Goal: Browse casually

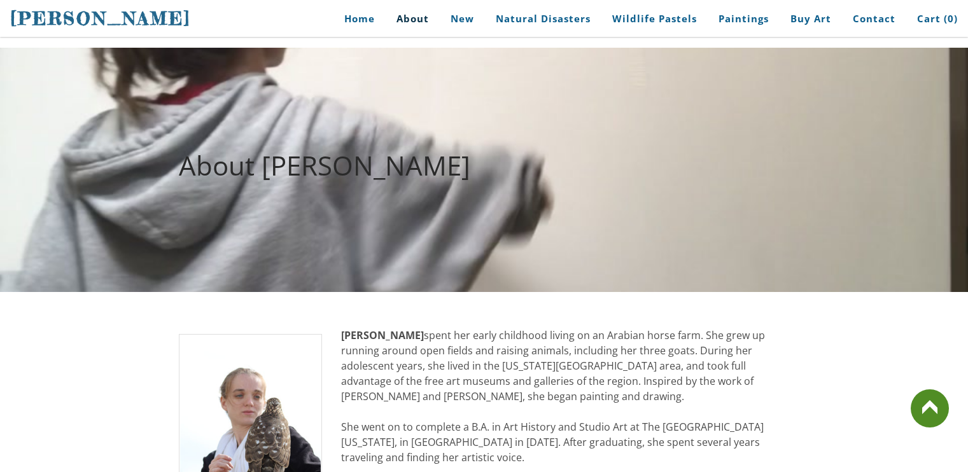
scroll to position [1009, 0]
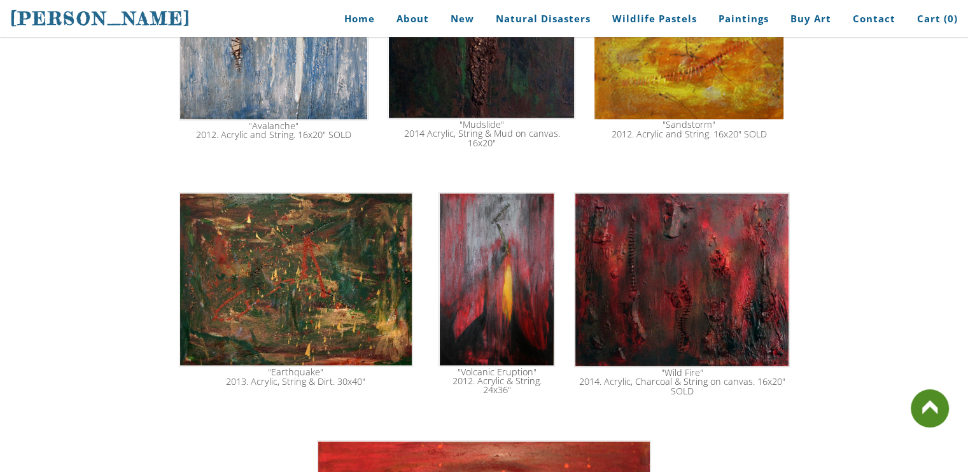
scroll to position [1781, 0]
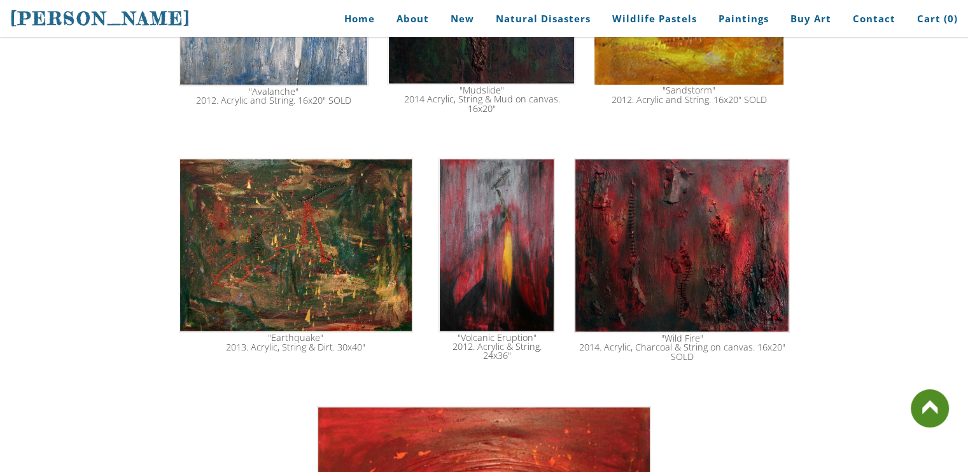
click at [524, 237] on img at bounding box center [496, 245] width 116 height 174
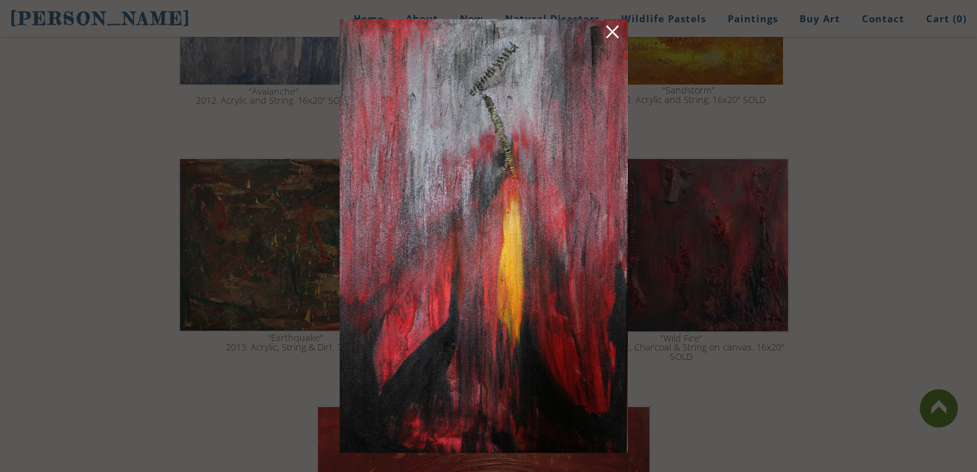
click at [617, 37] on link at bounding box center [613, 34] width 18 height 20
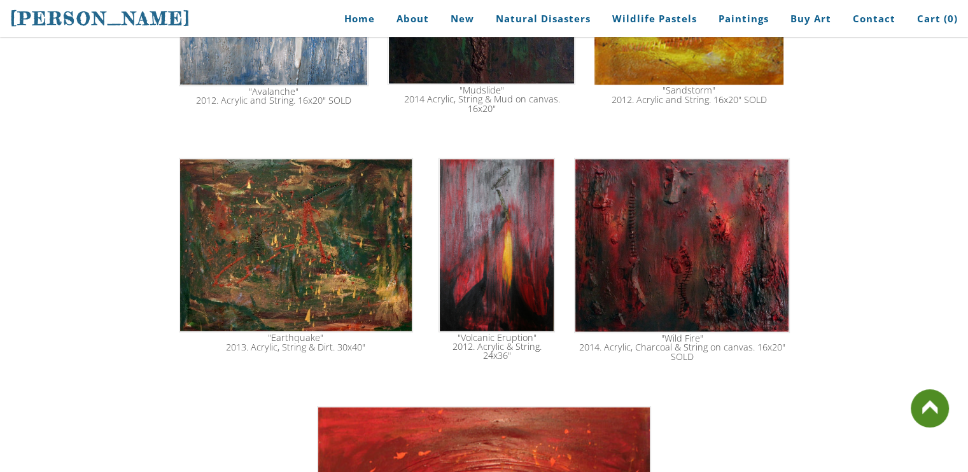
click at [473, 222] on img at bounding box center [496, 245] width 116 height 174
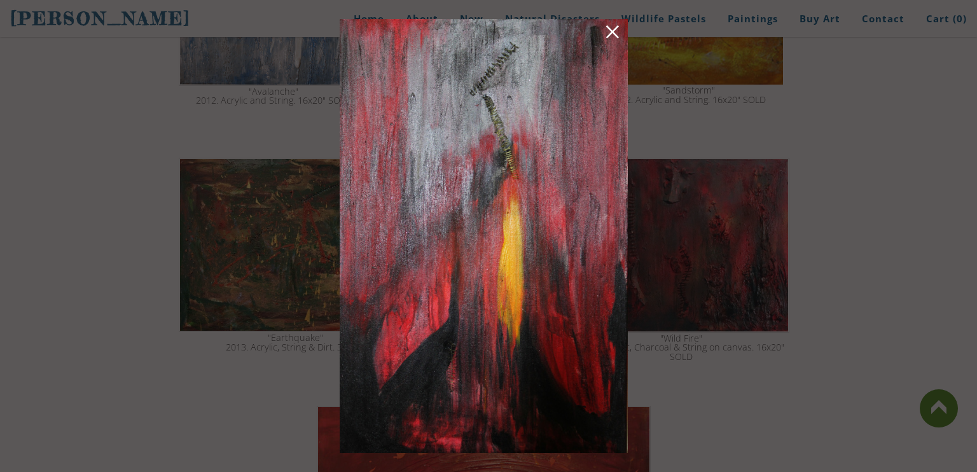
drag, startPoint x: 489, startPoint y: 205, endPoint x: 674, endPoint y: 68, distance: 230.0
click at [674, 68] on div at bounding box center [488, 236] width 977 height 472
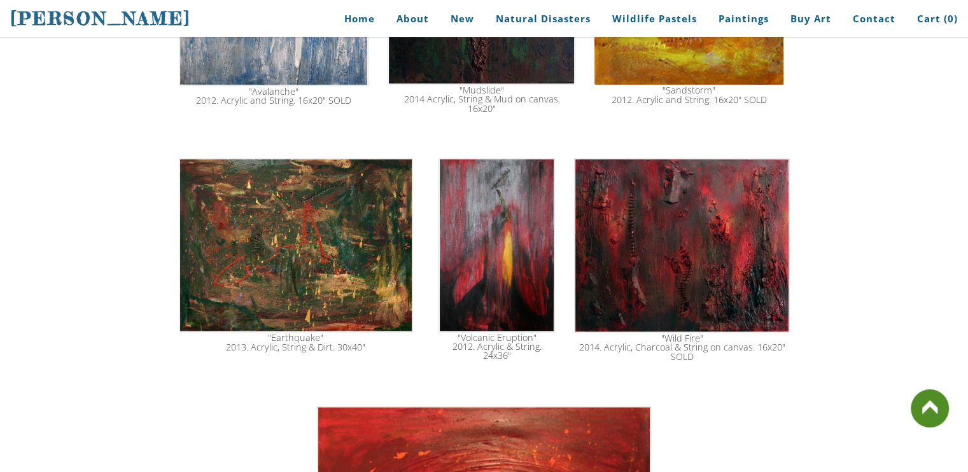
drag, startPoint x: 461, startPoint y: 226, endPoint x: 700, endPoint y: 61, distance: 290.5
click at [500, 236] on img at bounding box center [496, 245] width 116 height 174
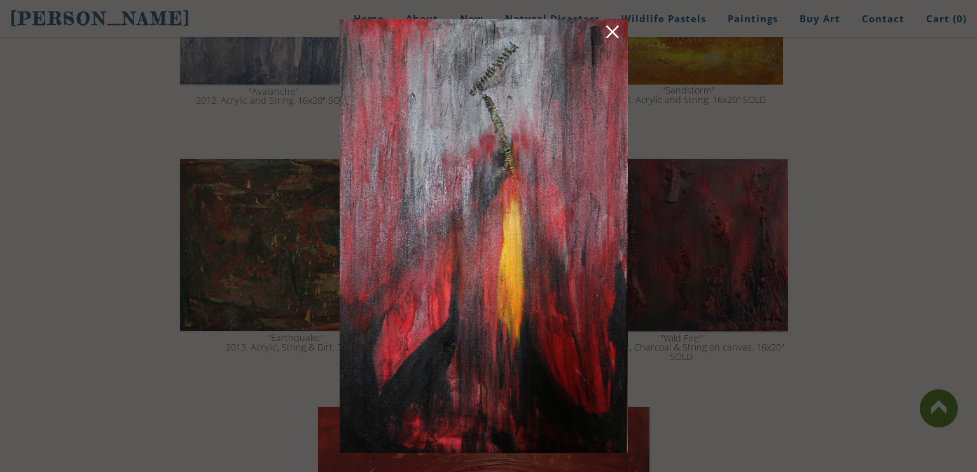
click at [623, 32] on img at bounding box center [484, 236] width 288 height 434
click at [616, 35] on link at bounding box center [613, 34] width 18 height 20
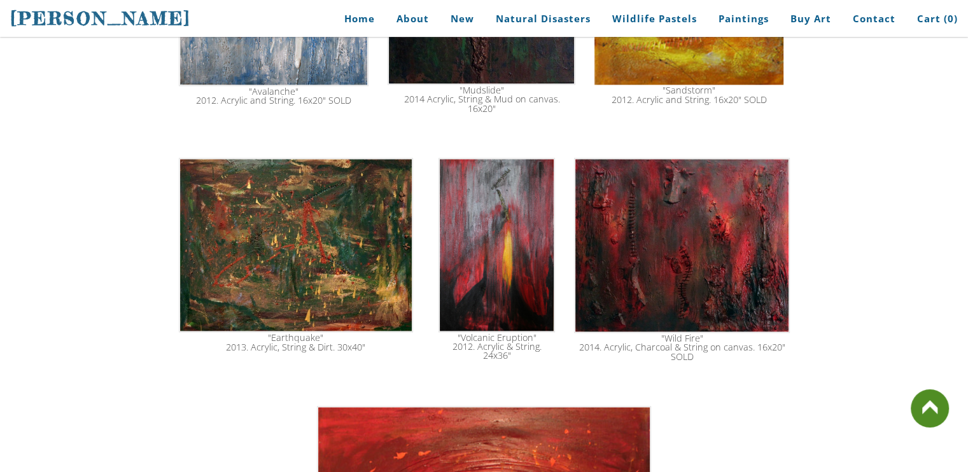
drag, startPoint x: 553, startPoint y: 331, endPoint x: 421, endPoint y: 331, distance: 132.3
click at [421, 331] on tr ""Earthquake" 2013. Acrylic, String & Dirt. 30x40" "Volcanic Eruption" 2012. Acr…" at bounding box center [484, 259] width 630 height 216
drag, startPoint x: 436, startPoint y: 333, endPoint x: 494, endPoint y: 353, distance: 61.4
